Goal: Task Accomplishment & Management: Manage account settings

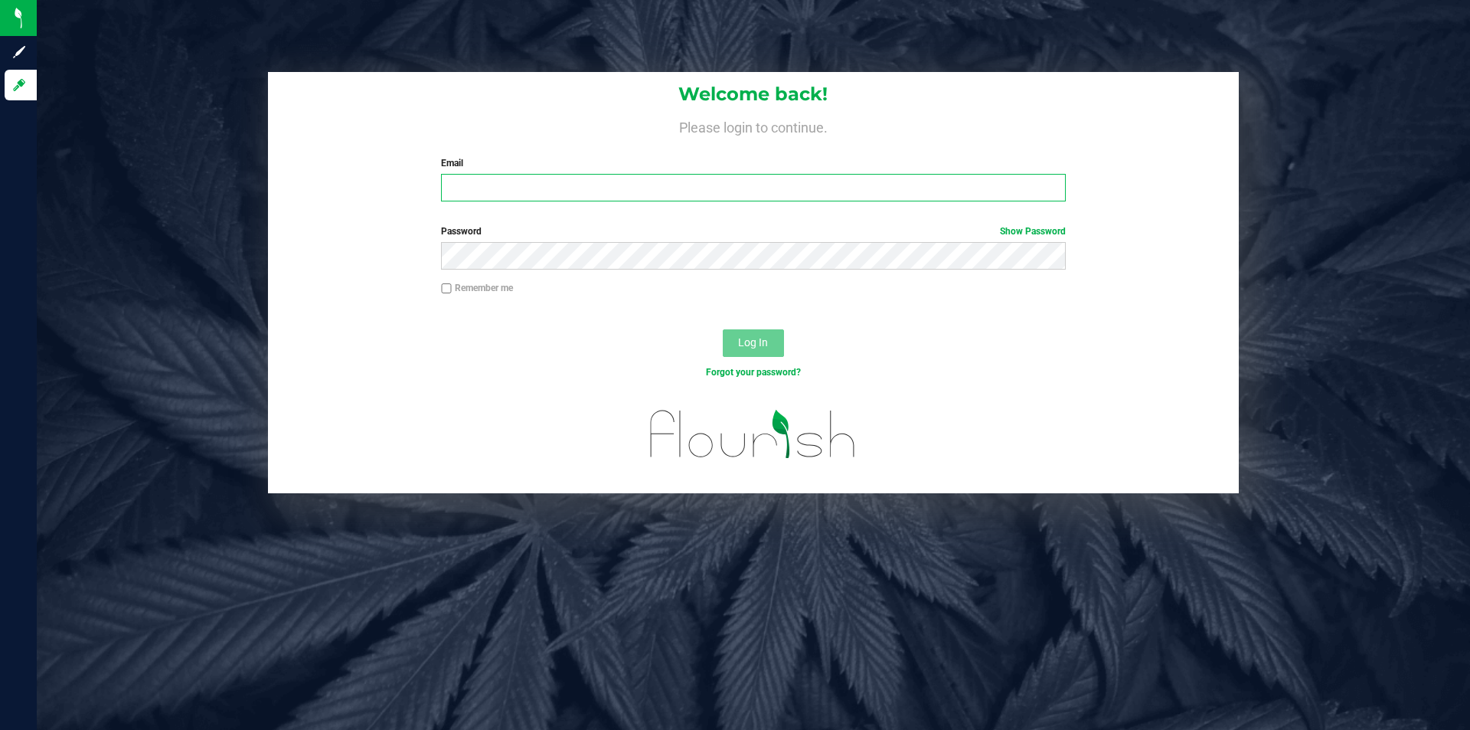
type input "adam@highfallsag.com"
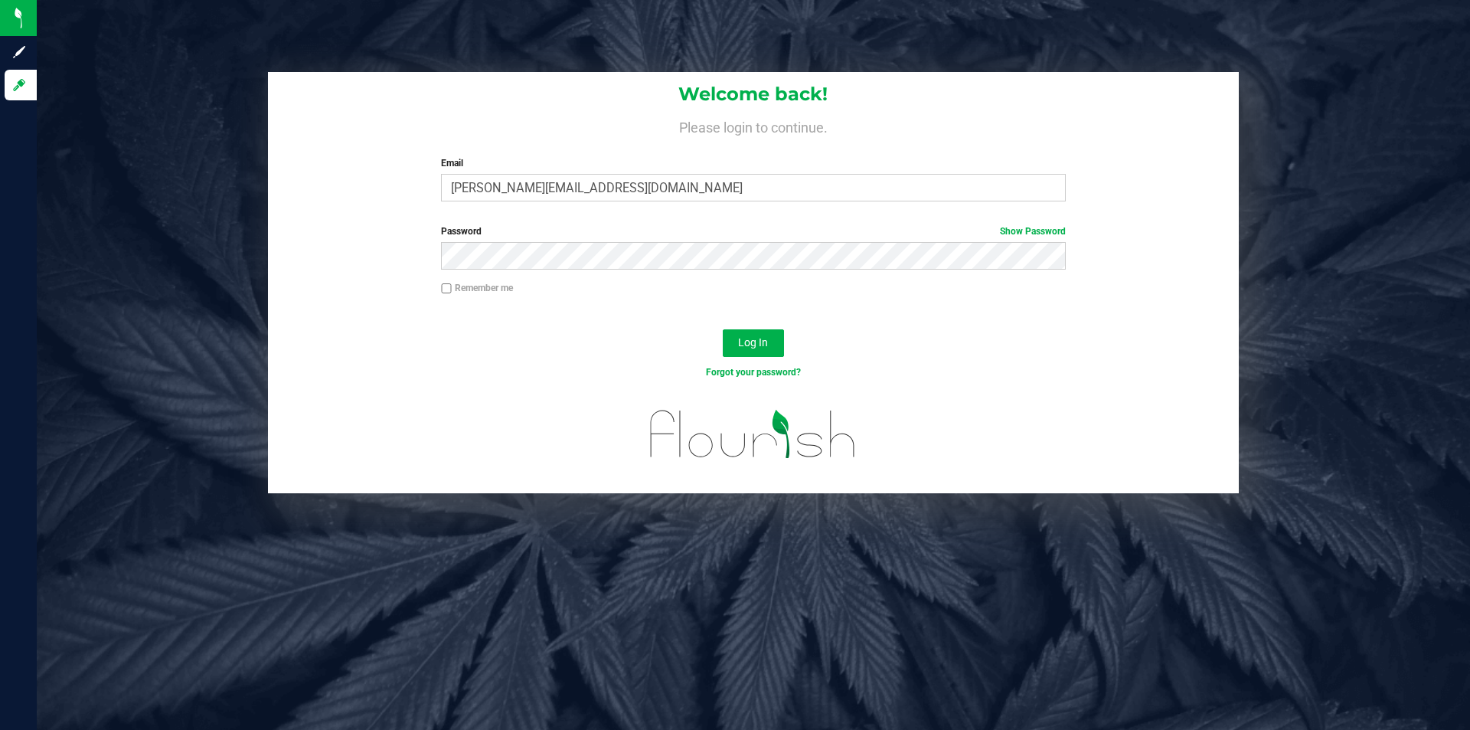
click at [502, 293] on label "Remember me" at bounding box center [477, 288] width 72 height 14
click at [452, 293] on input "Remember me" at bounding box center [446, 288] width 11 height 11
checkbox input "true"
click at [782, 345] on button "Log In" at bounding box center [753, 343] width 61 height 28
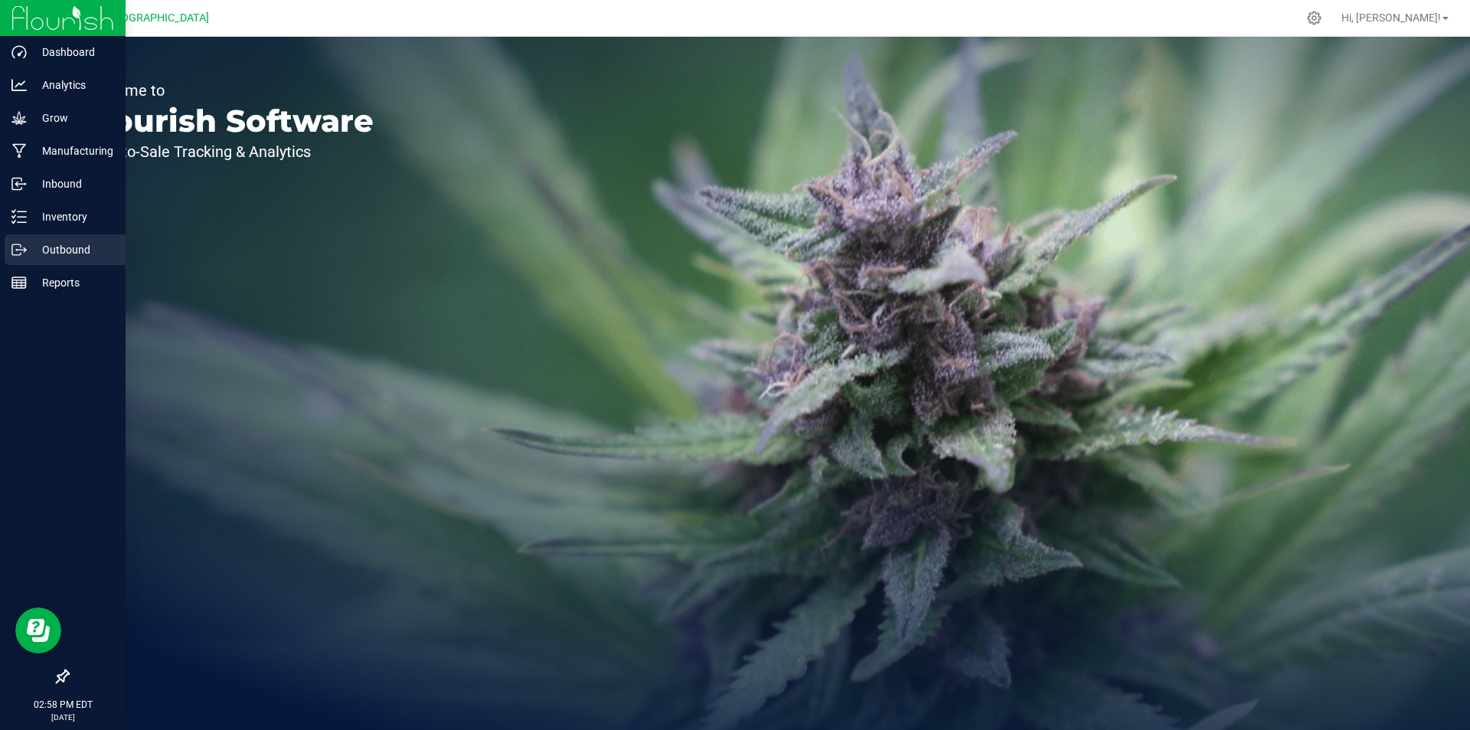
click at [42, 250] on p "Outbound" at bounding box center [73, 249] width 92 height 18
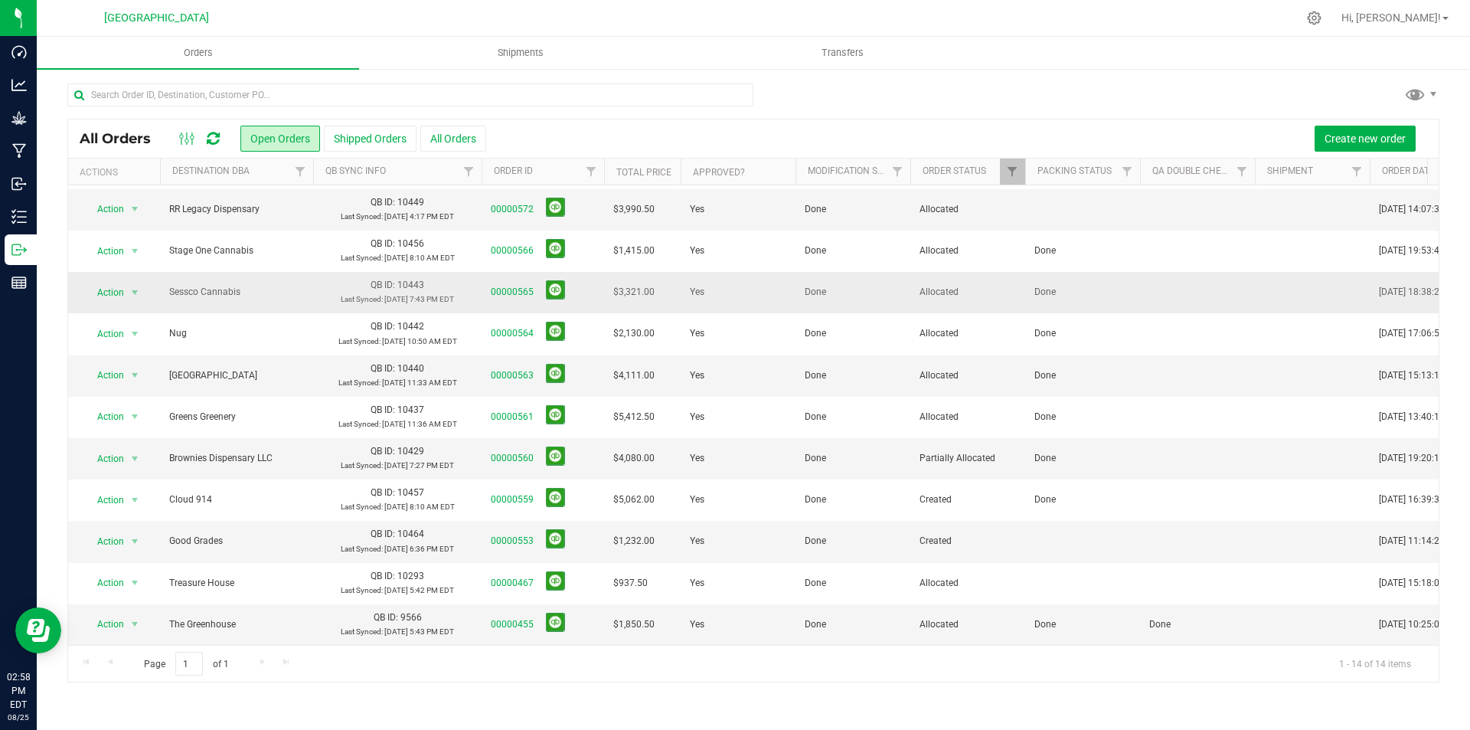
scroll to position [132, 0]
click at [505, 451] on link "00000560" at bounding box center [512, 458] width 43 height 15
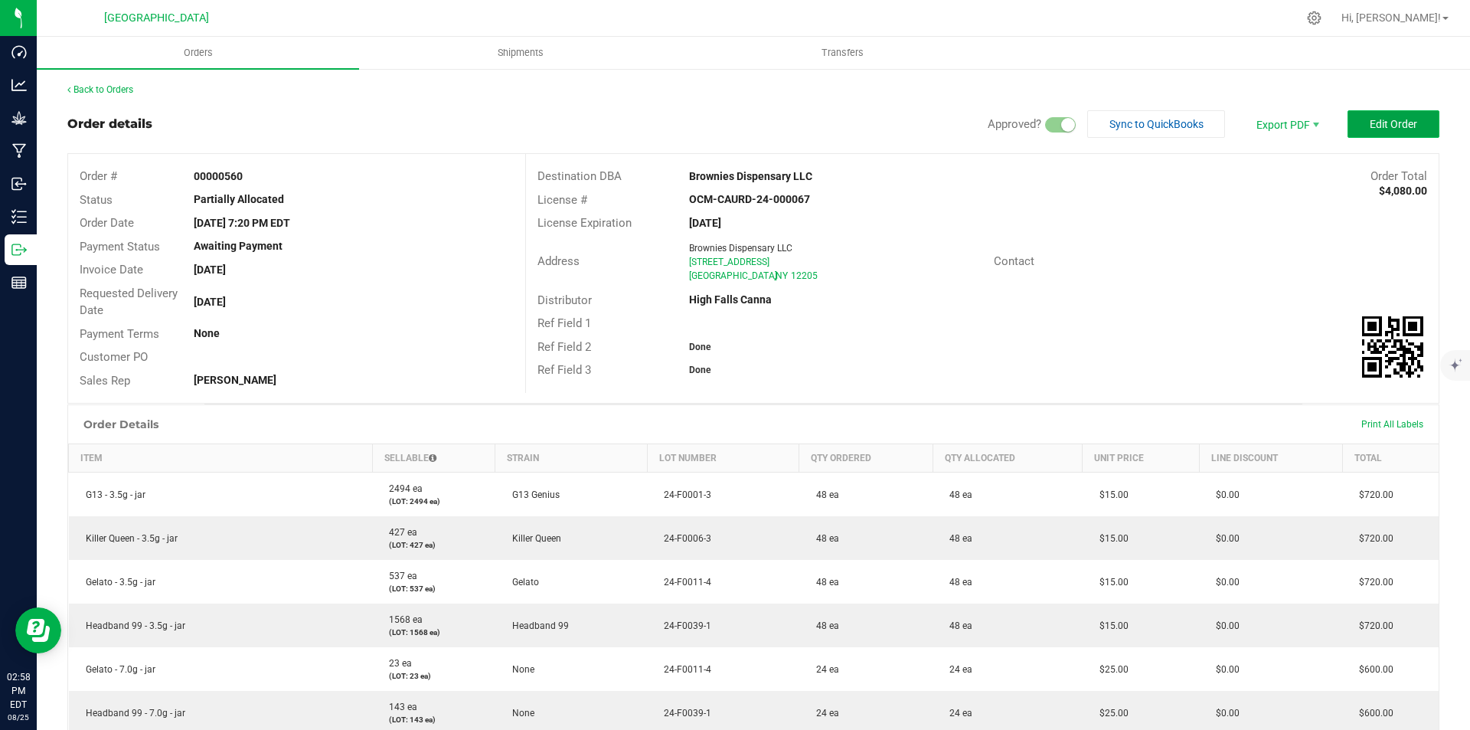
click at [1411, 129] on button "Edit Order" at bounding box center [1394, 124] width 92 height 28
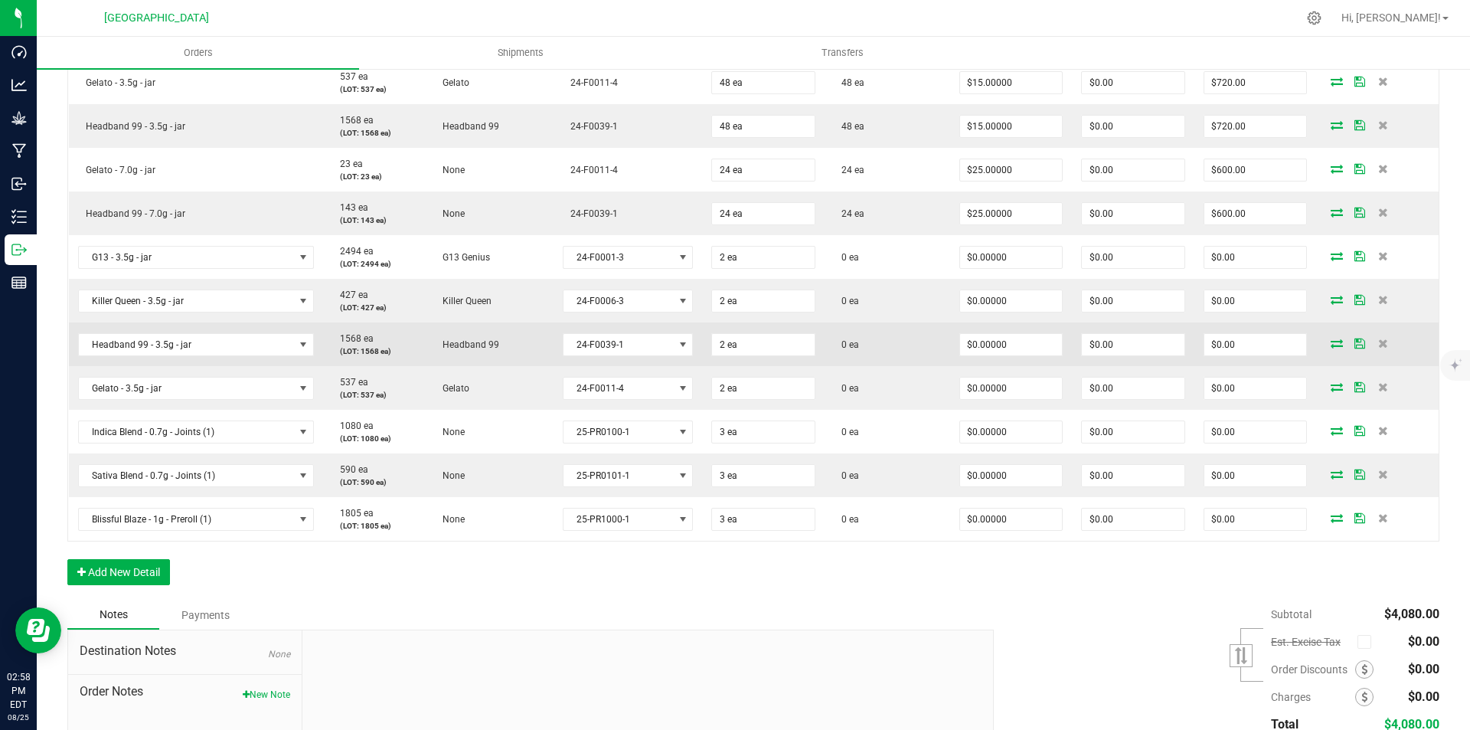
scroll to position [658, 0]
